Goal: Information Seeking & Learning: Learn about a topic

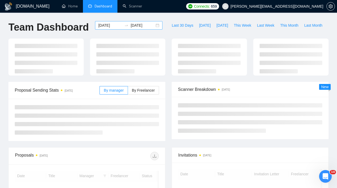
click at [114, 26] on input "2025-06-01" at bounding box center [110, 25] width 24 height 6
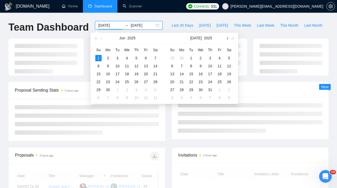
click at [226, 37] on button "button" at bounding box center [227, 38] width 6 height 11
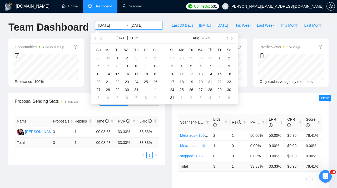
click at [226, 37] on button "button" at bounding box center [227, 38] width 6 height 11
click at [228, 37] on span "button" at bounding box center [227, 38] width 3 height 3
type input "[DATE]"
click at [201, 56] on div "1" at bounding box center [201, 58] width 6 height 6
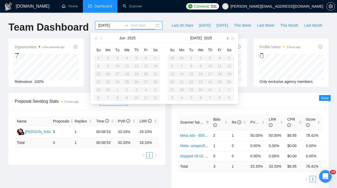
click at [229, 37] on button "button" at bounding box center [227, 38] width 6 height 11
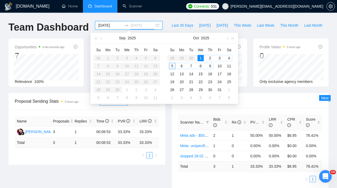
type input "[DATE]"
click at [202, 58] on div "1" at bounding box center [201, 58] width 6 height 6
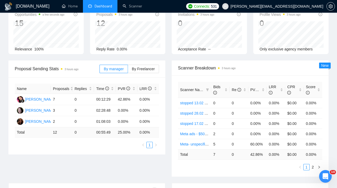
scroll to position [41, 0]
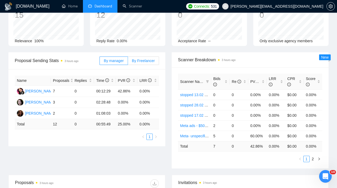
click at [138, 60] on span "By Freelancer" at bounding box center [143, 61] width 23 height 4
click at [128, 62] on input "By Freelancer" at bounding box center [128, 62] width 0 height 0
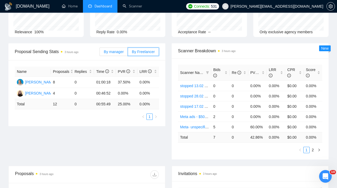
scroll to position [0, 0]
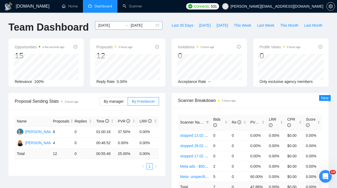
click at [113, 26] on input "[DATE]" at bounding box center [110, 25] width 24 height 6
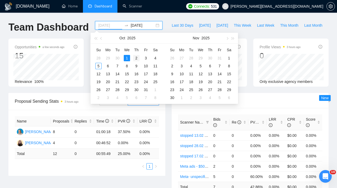
type input "2025-10-02"
click at [136, 59] on div "2" at bounding box center [136, 58] width 6 height 6
type input "2025-10-02"
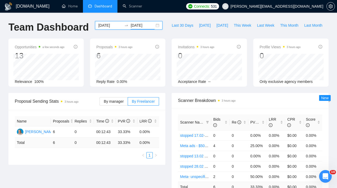
click at [115, 26] on input "2025-10-02" at bounding box center [110, 25] width 24 height 6
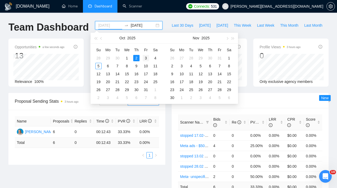
type input "2025-10-03"
click at [143, 59] on div "3" at bounding box center [146, 58] width 6 height 6
type input "2025-10-03"
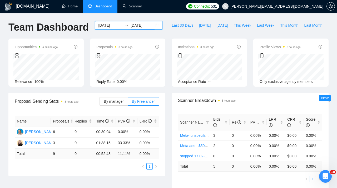
click at [116, 26] on input "2025-10-03" at bounding box center [110, 25] width 24 height 6
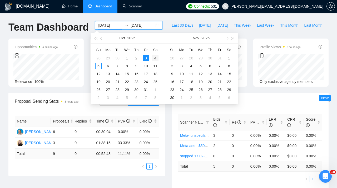
type input "2025-10-04"
click at [153, 57] on div "4" at bounding box center [155, 58] width 6 height 6
type input "2025-10-04"
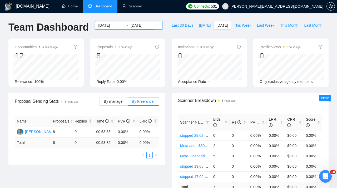
click at [113, 24] on input "2025-10-04" at bounding box center [110, 25] width 24 height 6
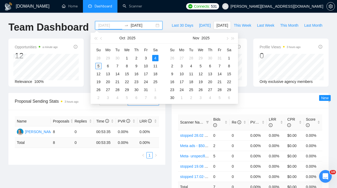
type input "[DATE]"
click at [97, 64] on div "5" at bounding box center [98, 66] width 6 height 6
type input "[DATE]"
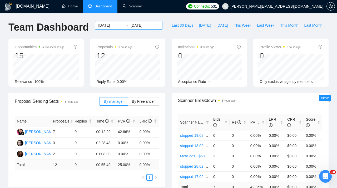
click at [122, 25] on div at bounding box center [126, 25] width 8 height 4
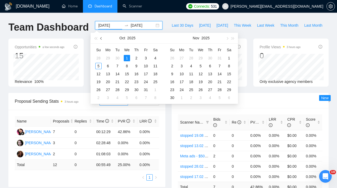
click at [101, 39] on span "button" at bounding box center [101, 38] width 3 height 3
type input "[DATE]"
click at [109, 59] on div "1" at bounding box center [108, 58] width 6 height 6
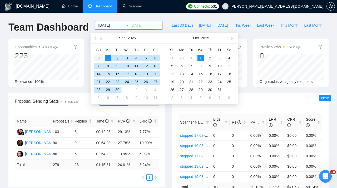
click at [118, 91] on div "30" at bounding box center [117, 89] width 6 height 6
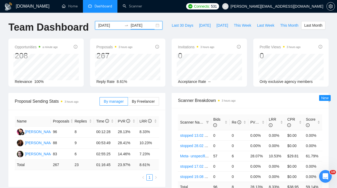
click at [148, 30] on div "[DATE] [DATE]" at bounding box center [129, 29] width 74 height 17
click at [147, 28] on input "[DATE]" at bounding box center [143, 25] width 24 height 6
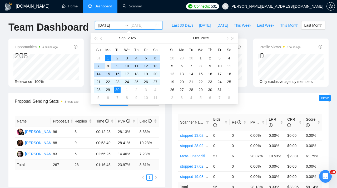
type input "[DATE]"
click at [108, 65] on div "8" at bounding box center [108, 66] width 6 height 6
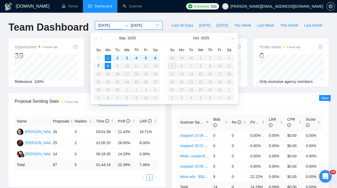
type input "[DATE]"
click at [100, 66] on div "7" at bounding box center [98, 66] width 6 height 6
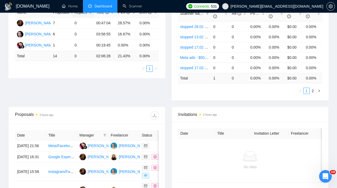
scroll to position [133, 0]
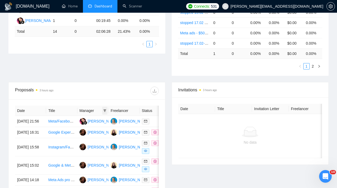
click at [104, 114] on span at bounding box center [104, 110] width 5 height 8
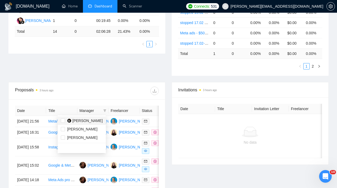
click at [81, 121] on span "[PERSON_NAME]" at bounding box center [87, 120] width 30 height 4
checkbox input "true"
click at [95, 97] on div "Proposals 3 hours ago" at bounding box center [87, 90] width 144 height 17
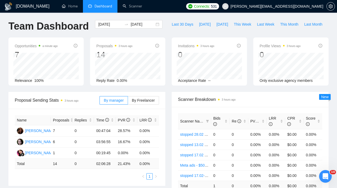
scroll to position [3, 0]
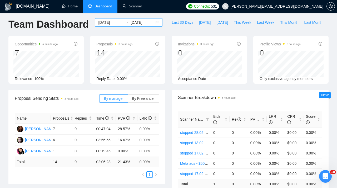
click at [115, 23] on input "[DATE]" at bounding box center [110, 23] width 24 height 6
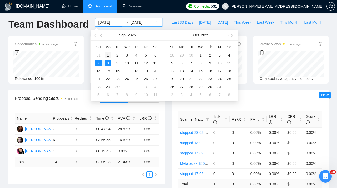
type input "[DATE]"
click at [105, 53] on div "1" at bounding box center [108, 55] width 6 height 6
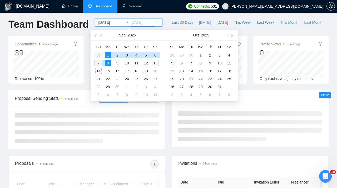
type input "[DATE]"
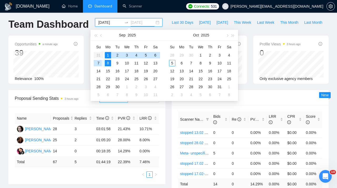
click at [99, 63] on div "7" at bounding box center [98, 63] width 6 height 6
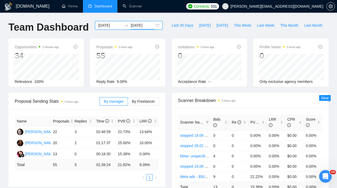
click at [116, 24] on input "[DATE]" at bounding box center [110, 25] width 24 height 6
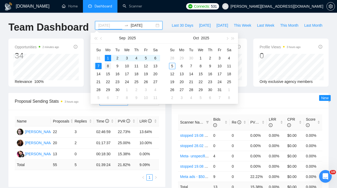
type input "[DATE]"
click at [108, 67] on div "8" at bounding box center [108, 66] width 6 height 6
type input "[DATE]"
click at [100, 73] on div "14" at bounding box center [98, 74] width 6 height 6
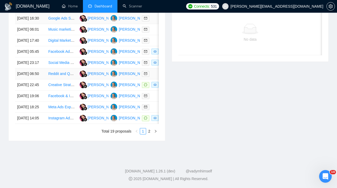
scroll to position [254, 0]
click at [151, 134] on link "2" at bounding box center [150, 131] width 6 height 6
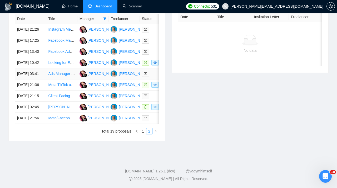
scroll to position [229, 0]
click at [66, 101] on td "Client-Facing Report Creation for Google Ads, Facebook Ads & GA4" at bounding box center [61, 95] width 31 height 11
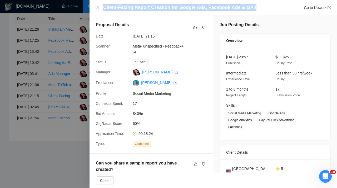
drag, startPoint x: 104, startPoint y: 7, endPoint x: 264, endPoint y: 10, distance: 160.0
click at [264, 10] on div "Client-Facing Report Creation for Google Ads, Facebook Ads & GA4 Go to Upwork" at bounding box center [217, 7] width 228 height 7
copy h4 "Client-Facing Report Creation for Google Ads, Facebook Ads & GA4"
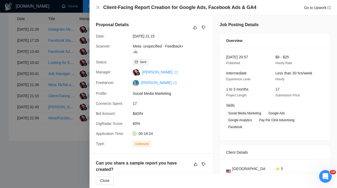
click at [75, 93] on div at bounding box center [168, 94] width 337 height 188
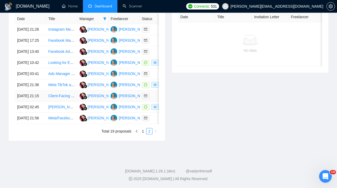
click at [57, 98] on link "Client-Facing Report Creation for Google Ads, Facebook Ads & GA4" at bounding box center [103, 96] width 111 height 4
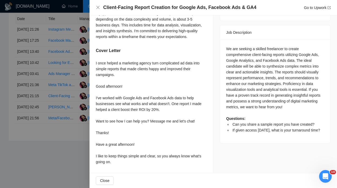
scroll to position [176, 0]
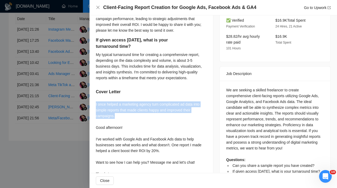
drag, startPoint x: 95, startPoint y: 103, endPoint x: 132, endPoint y: 124, distance: 42.5
click at [132, 124] on div "Can you share a sample report you have created? Certainly! I have a sample repo…" at bounding box center [152, 95] width 124 height 237
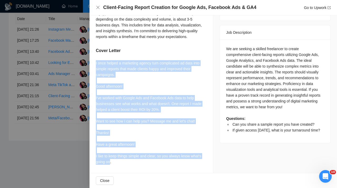
click at [111, 160] on div "I once helped a marketing agency turn complicated ad data into simple reports t…" at bounding box center [151, 112] width 111 height 104
copy div "I once helped a marketing agency turn complicated ad data into simple reports t…"
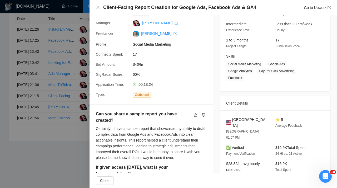
scroll to position [56, 0]
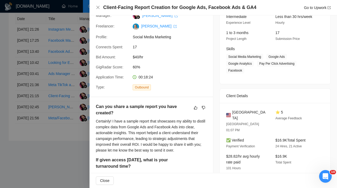
click at [83, 122] on div at bounding box center [168, 94] width 337 height 188
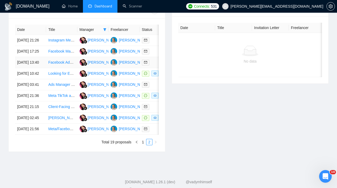
scroll to position [222, 0]
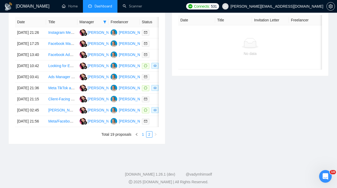
click at [143, 137] on link "1" at bounding box center [143, 134] width 6 height 6
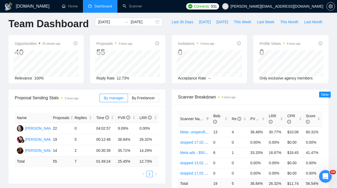
scroll to position [0, 0]
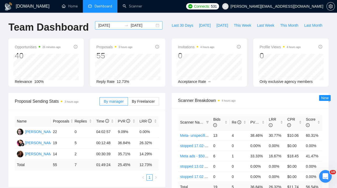
click at [117, 23] on input "[DATE]" at bounding box center [110, 25] width 24 height 6
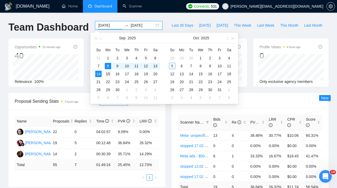
type input "[DATE]"
click at [105, 74] on div "15" at bounding box center [108, 74] width 6 height 6
type input "[DATE]"
click at [100, 82] on div "21" at bounding box center [98, 82] width 6 height 6
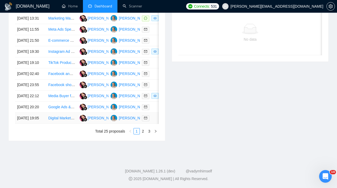
scroll to position [273, 0]
click at [151, 134] on link "3" at bounding box center [150, 131] width 6 height 6
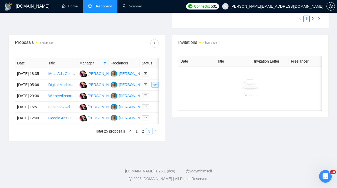
scroll to position [206, 0]
